Goal: Ask a question

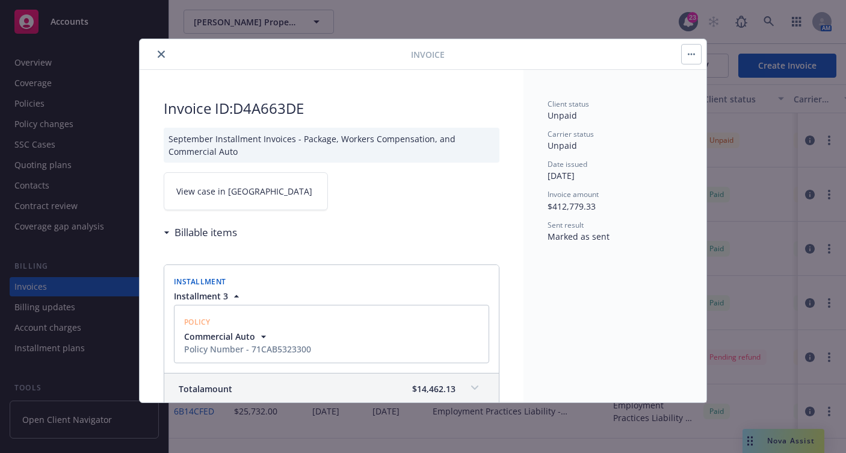
scroll to position [1, 0]
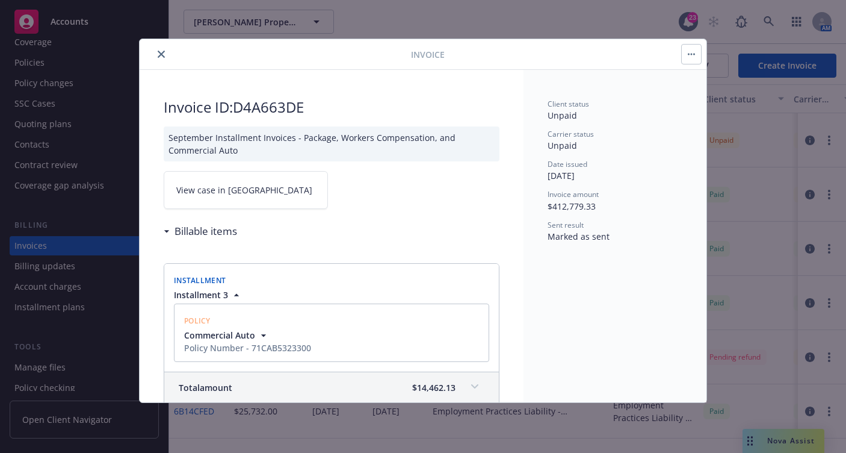
click at [161, 57] on icon "close" at bounding box center [161, 54] width 7 height 7
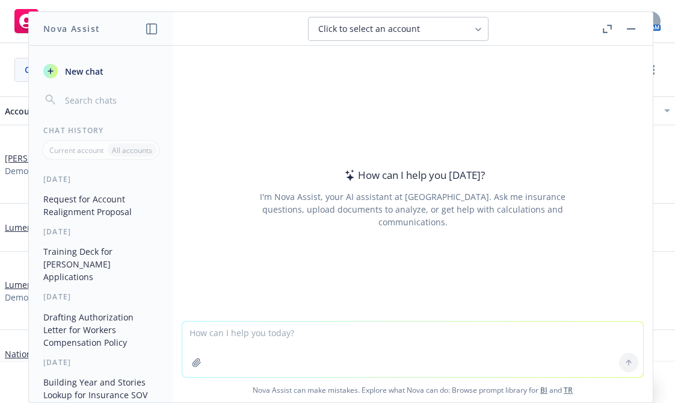
click at [320, 338] on textarea at bounding box center [412, 348] width 461 height 55
click at [351, 338] on textarea "I need to draft a letter" at bounding box center [412, 348] width 461 height 57
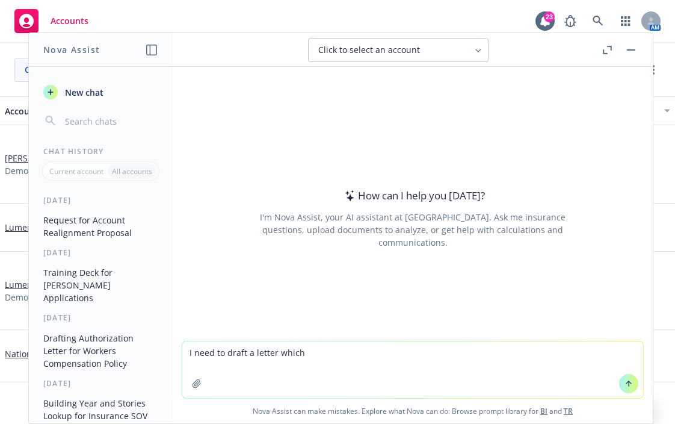
click at [370, 352] on textarea "I need to draft a letter which" at bounding box center [412, 369] width 461 height 57
type textarea "I need to draft a letter which"
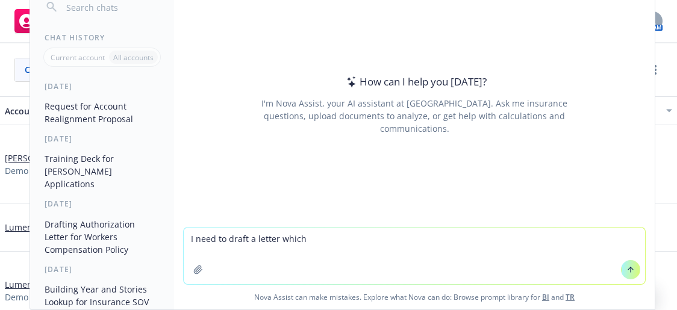
drag, startPoint x: 332, startPoint y: 243, endPoint x: 170, endPoint y: 235, distance: 162.7
click at [173, 243] on div "Nova Assist New chat Chat History Current account All accounts [DATE] Request f…" at bounding box center [414, 114] width 482 height 391
click at [672, 48] on div "Clients (7) Upcoming renewals (3) New businesses (0) Archived (0) Untriaged fil…" at bounding box center [338, 69] width 677 height 53
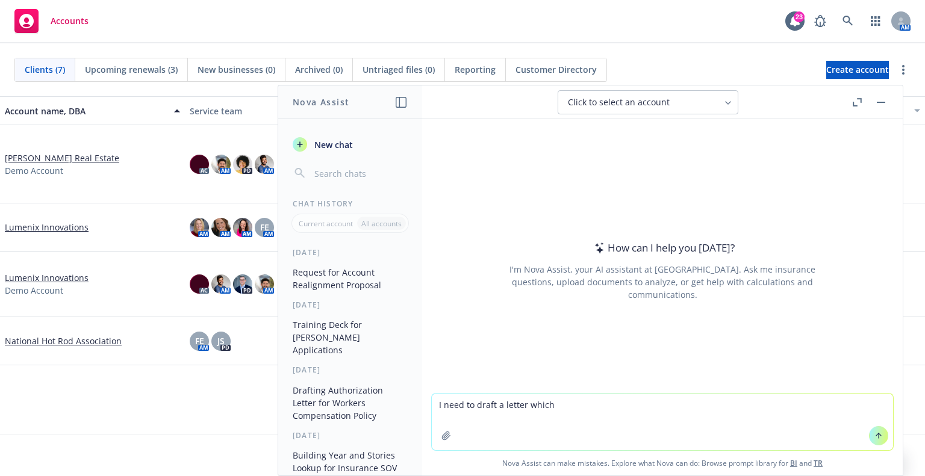
click at [675, 105] on button "button" at bounding box center [880, 102] width 14 height 14
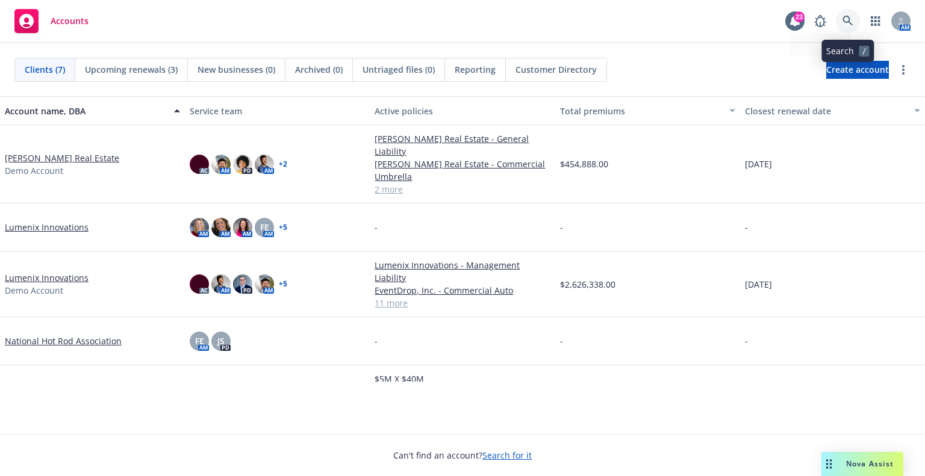
click at [675, 20] on icon at bounding box center [847, 21] width 11 height 11
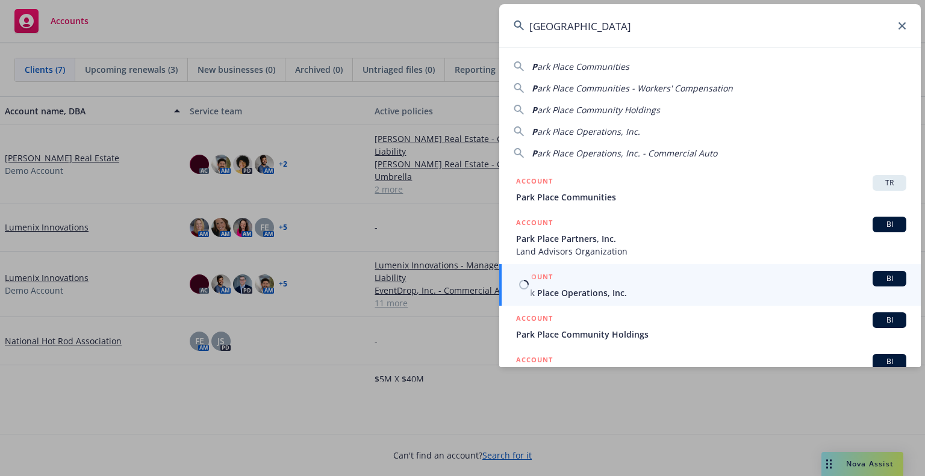
type input "[GEOGRAPHIC_DATA]"
click at [631, 299] on span "Park Place Operations, Inc." at bounding box center [711, 293] width 390 height 13
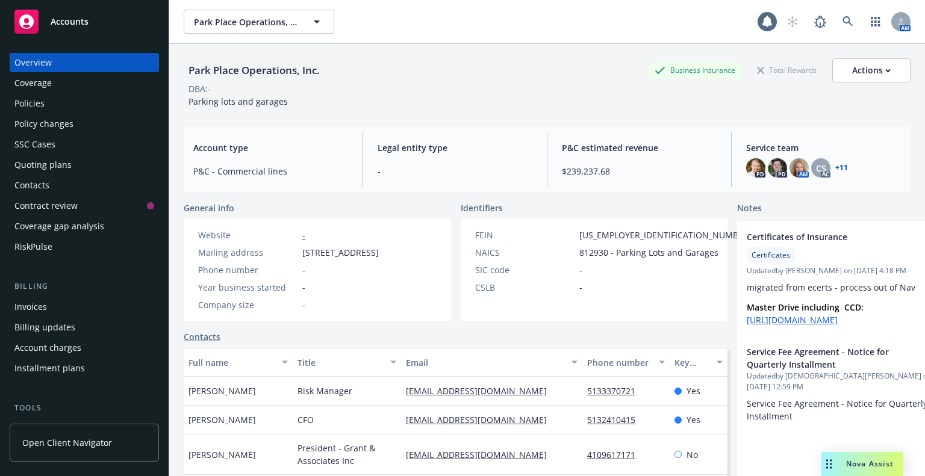
click at [675, 402] on div "Nova Assist" at bounding box center [862, 464] width 82 height 24
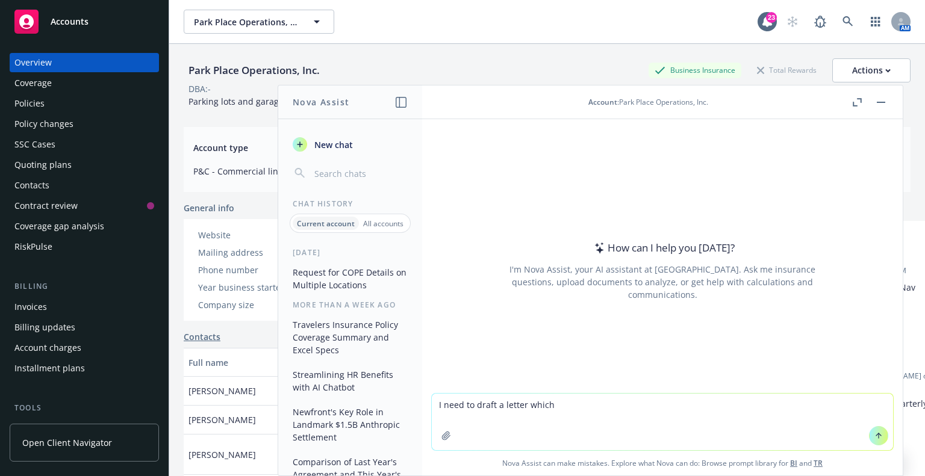
click at [612, 402] on textarea "I need to draft a letter which" at bounding box center [662, 422] width 461 height 57
drag, startPoint x: 581, startPoint y: 406, endPoint x: 356, endPoint y: 353, distance: 230.6
click at [421, 353] on div "Nova Assist New chat Chat History Current account All accounts [DATE] Request f…" at bounding box center [662, 280] width 482 height 391
type textarea "p"
type textarea "Please provide the Hartford 25-26 binder"
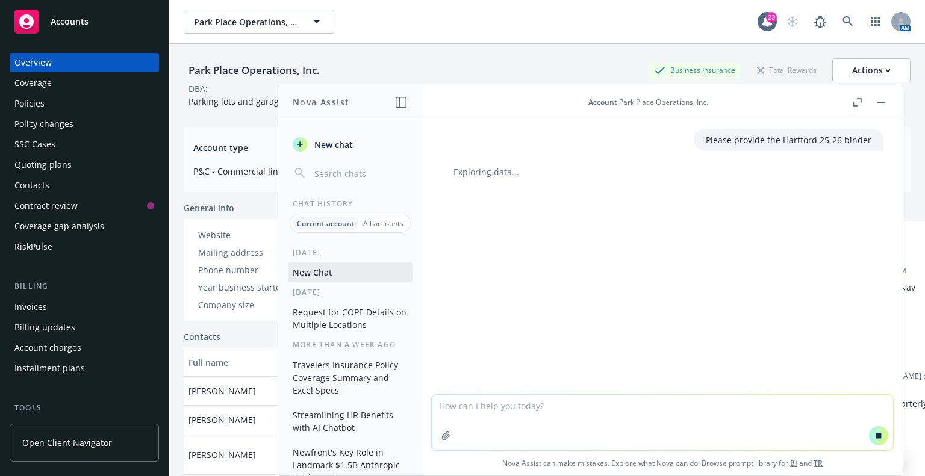
click at [598, 402] on textarea at bounding box center [662, 422] width 461 height 55
click at [675, 402] on icon at bounding box center [878, 435] width 5 height 5
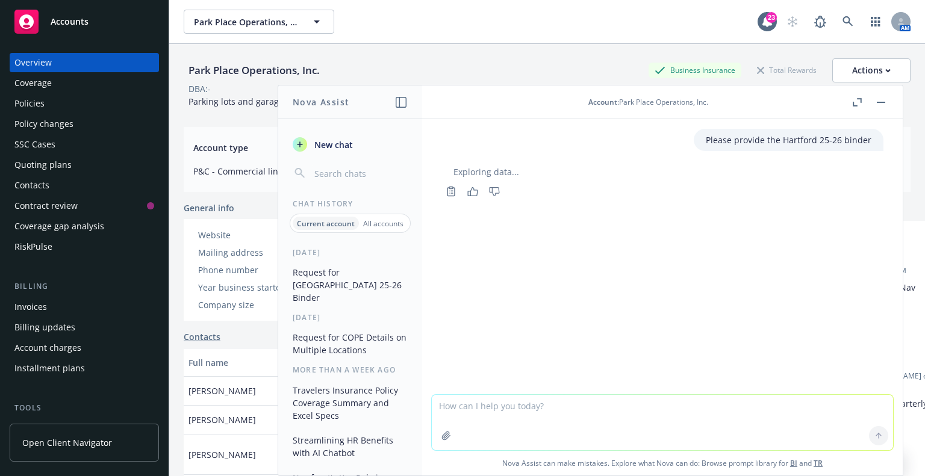
click at [675, 402] on textarea at bounding box center [662, 422] width 461 height 55
type textarea "I'm looking for the Hartford 2025-26 binder"
